Goal: Information Seeking & Learning: Learn about a topic

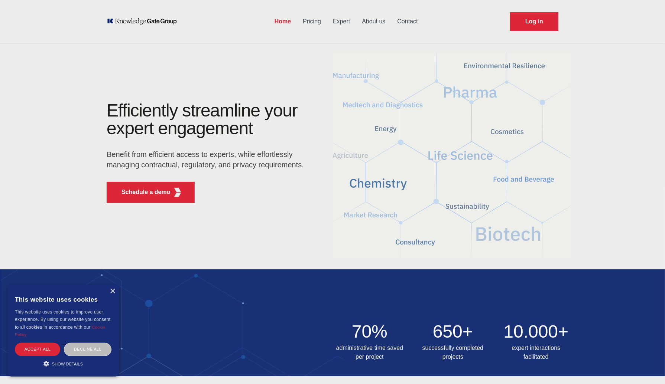
click at [317, 25] on link "Pricing" at bounding box center [312, 21] width 30 height 19
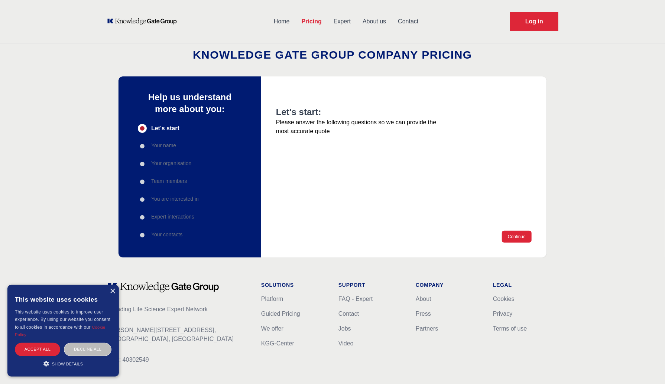
click at [342, 19] on link "Expert" at bounding box center [341, 21] width 29 height 19
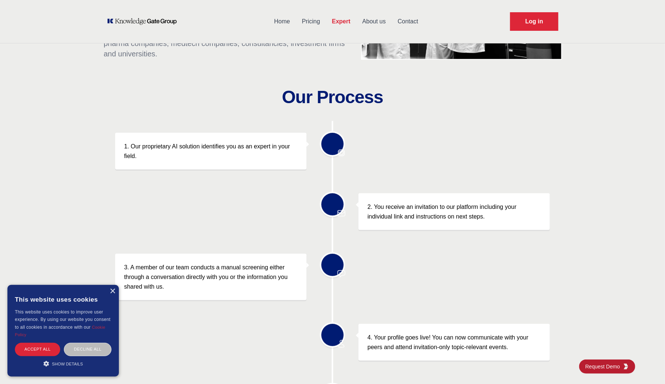
scroll to position [142, 0]
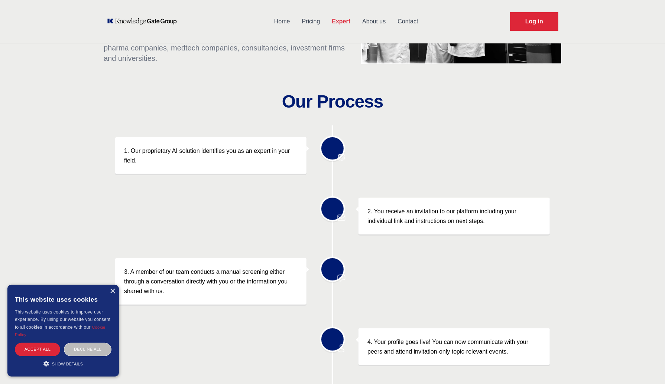
click at [306, 22] on link "Pricing" at bounding box center [311, 21] width 30 height 19
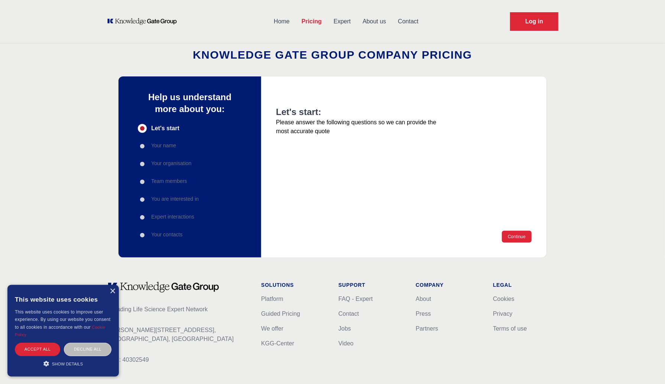
click at [284, 28] on link "Home" at bounding box center [282, 21] width 28 height 19
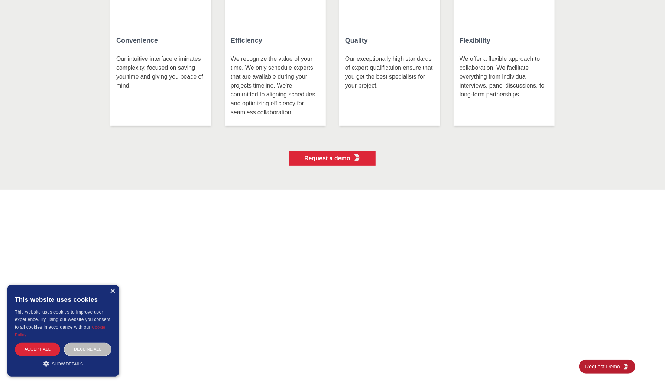
scroll to position [1737, 0]
